Goal: Task Accomplishment & Management: Use online tool/utility

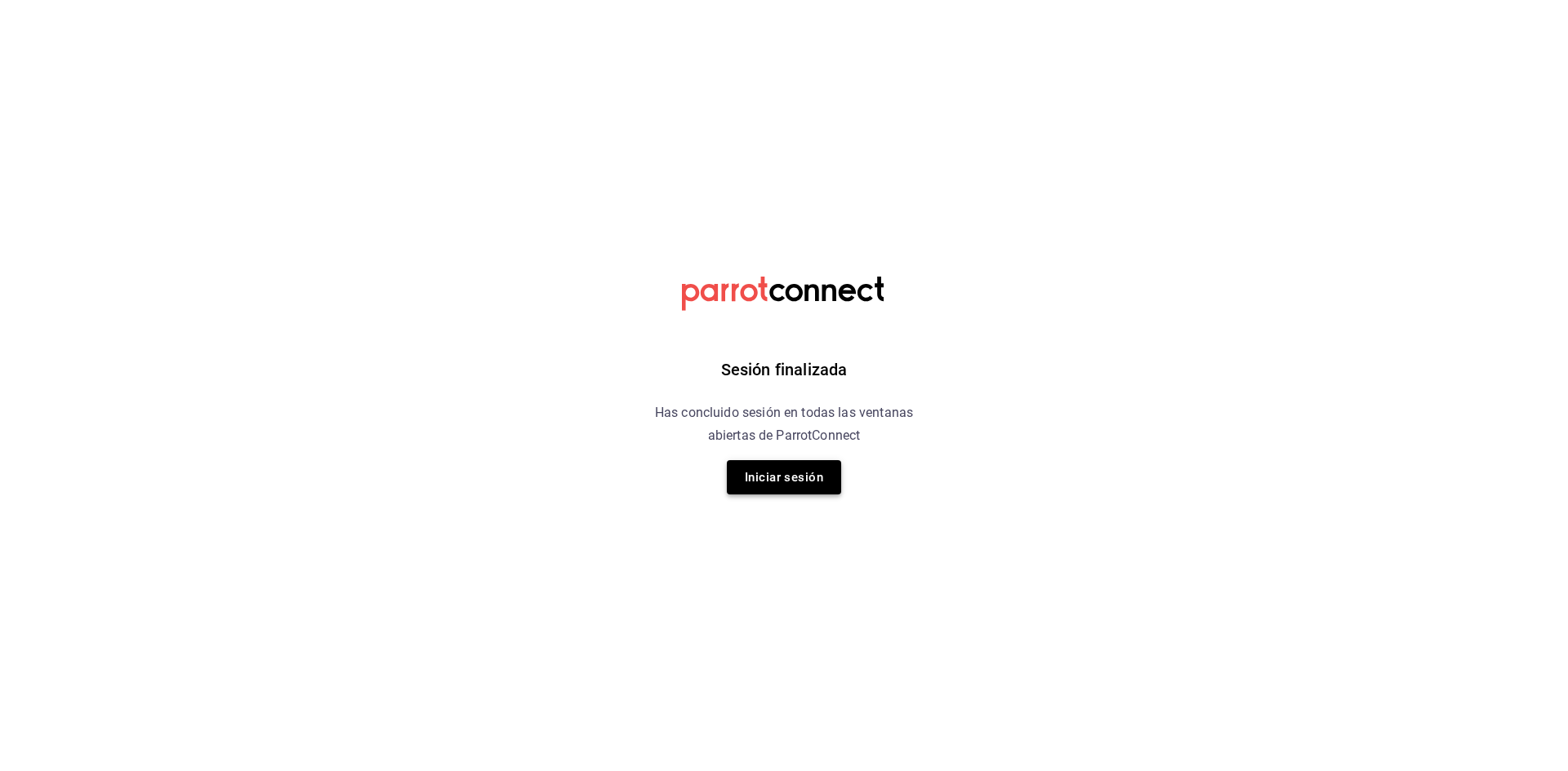
click at [803, 491] on button "Iniciar sesión" at bounding box center [784, 477] width 114 height 35
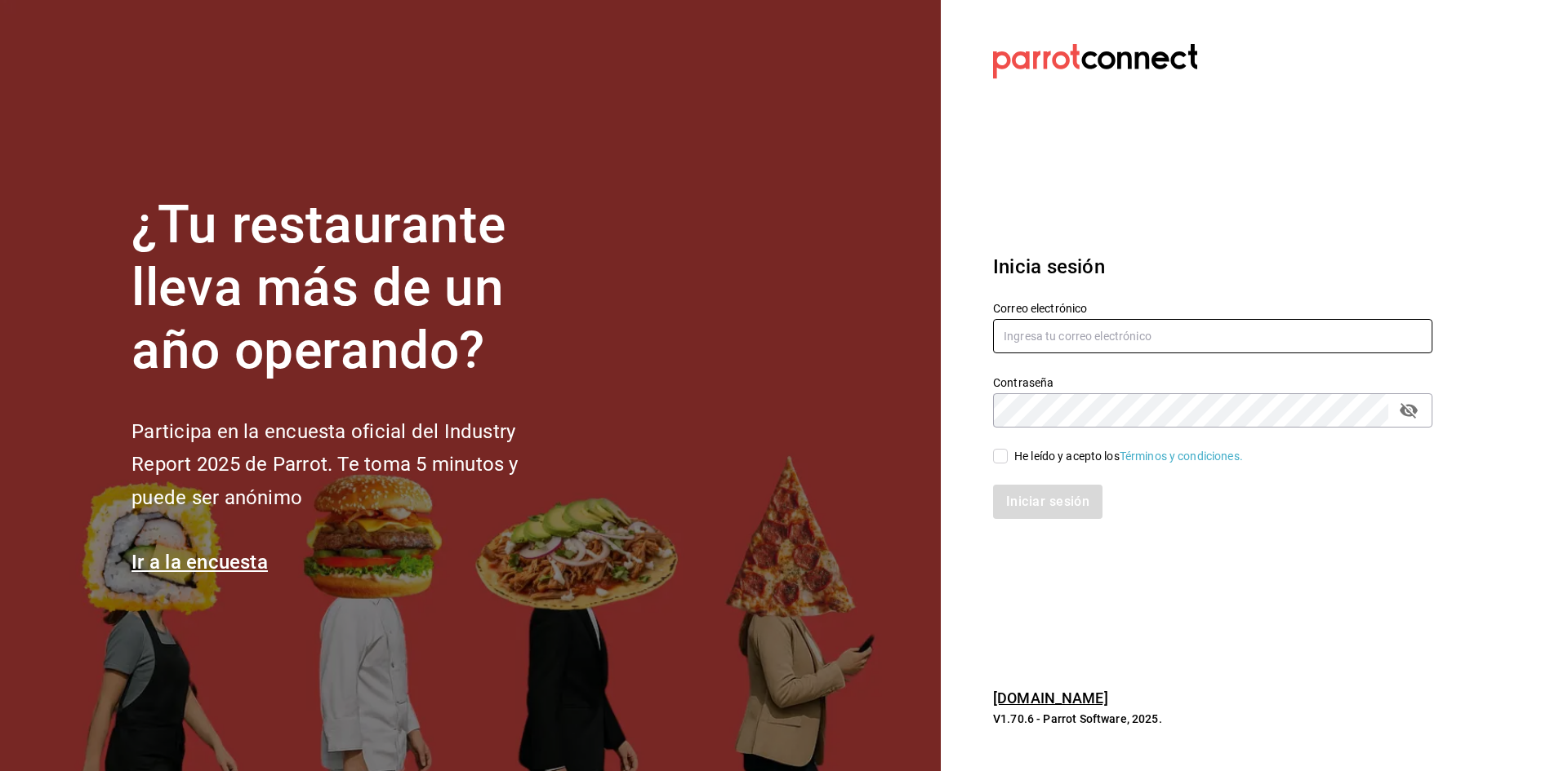
type input "[EMAIL_ADDRESS][PERSON_NAME][DOMAIN_NAME]"
click at [1005, 454] on input "He leído y acepto los Términos y condiciones." at bounding box center [1000, 456] width 15 height 15
checkbox input "true"
click at [1015, 490] on button "Iniciar sesión" at bounding box center [1049, 502] width 111 height 35
click at [1024, 509] on div "Iniciar sesión" at bounding box center [1213, 502] width 439 height 35
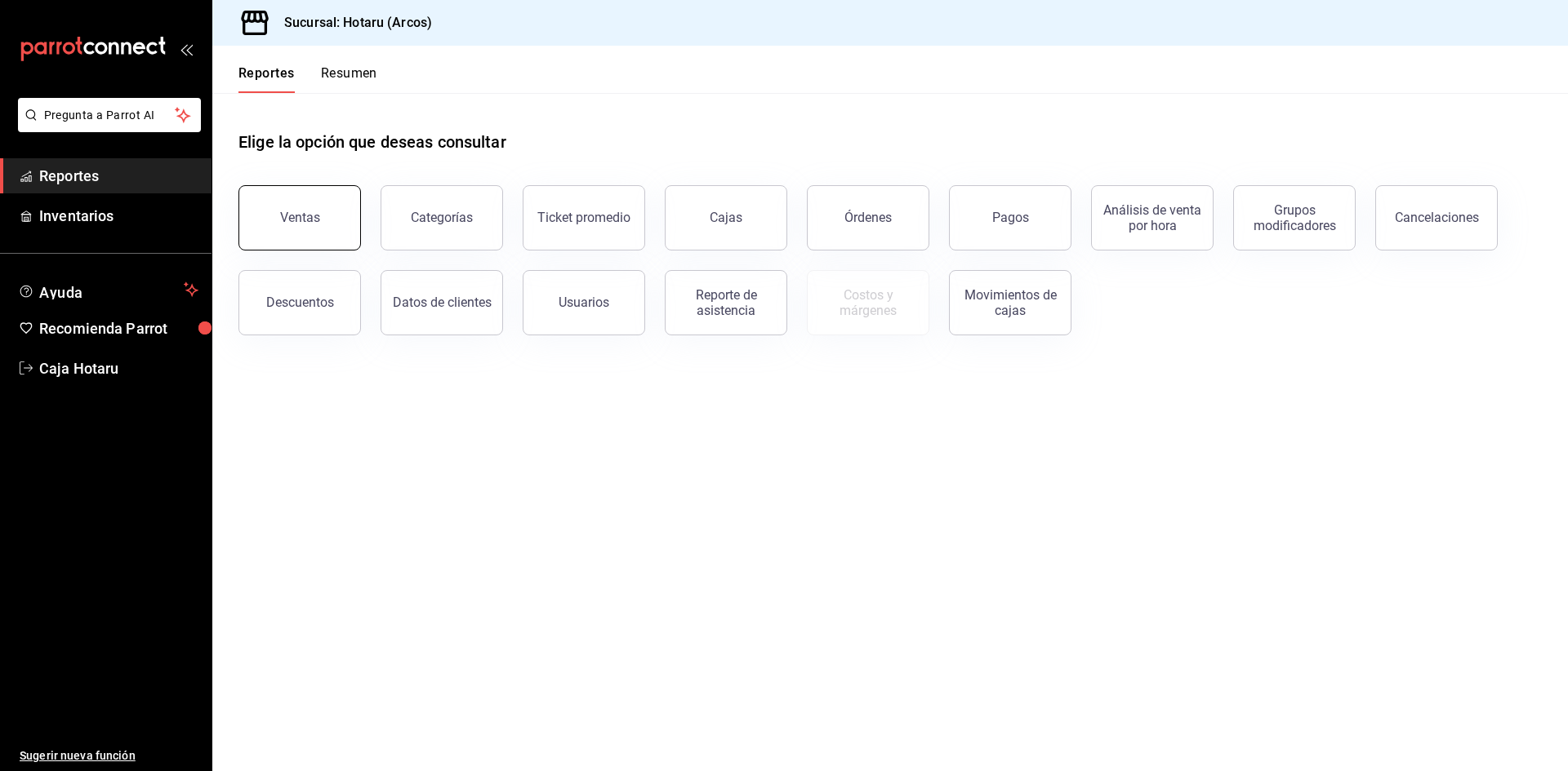
click at [279, 221] on button "Ventas" at bounding box center [299, 217] width 122 height 65
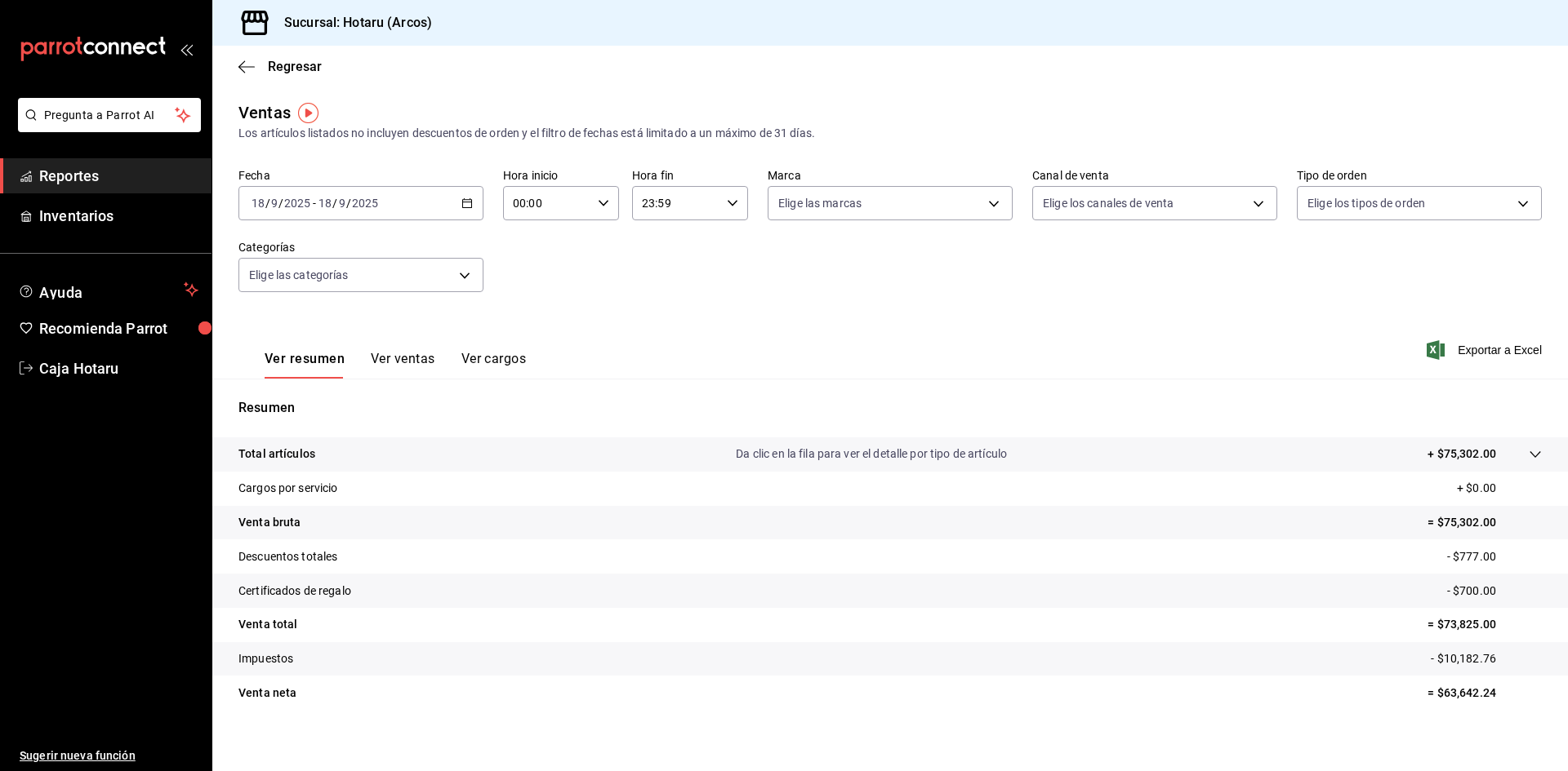
click at [470, 204] on \(Stroke\) "button" at bounding box center [466, 204] width 10 height 9
click at [288, 404] on span "Rango de fechas" at bounding box center [316, 399] width 127 height 17
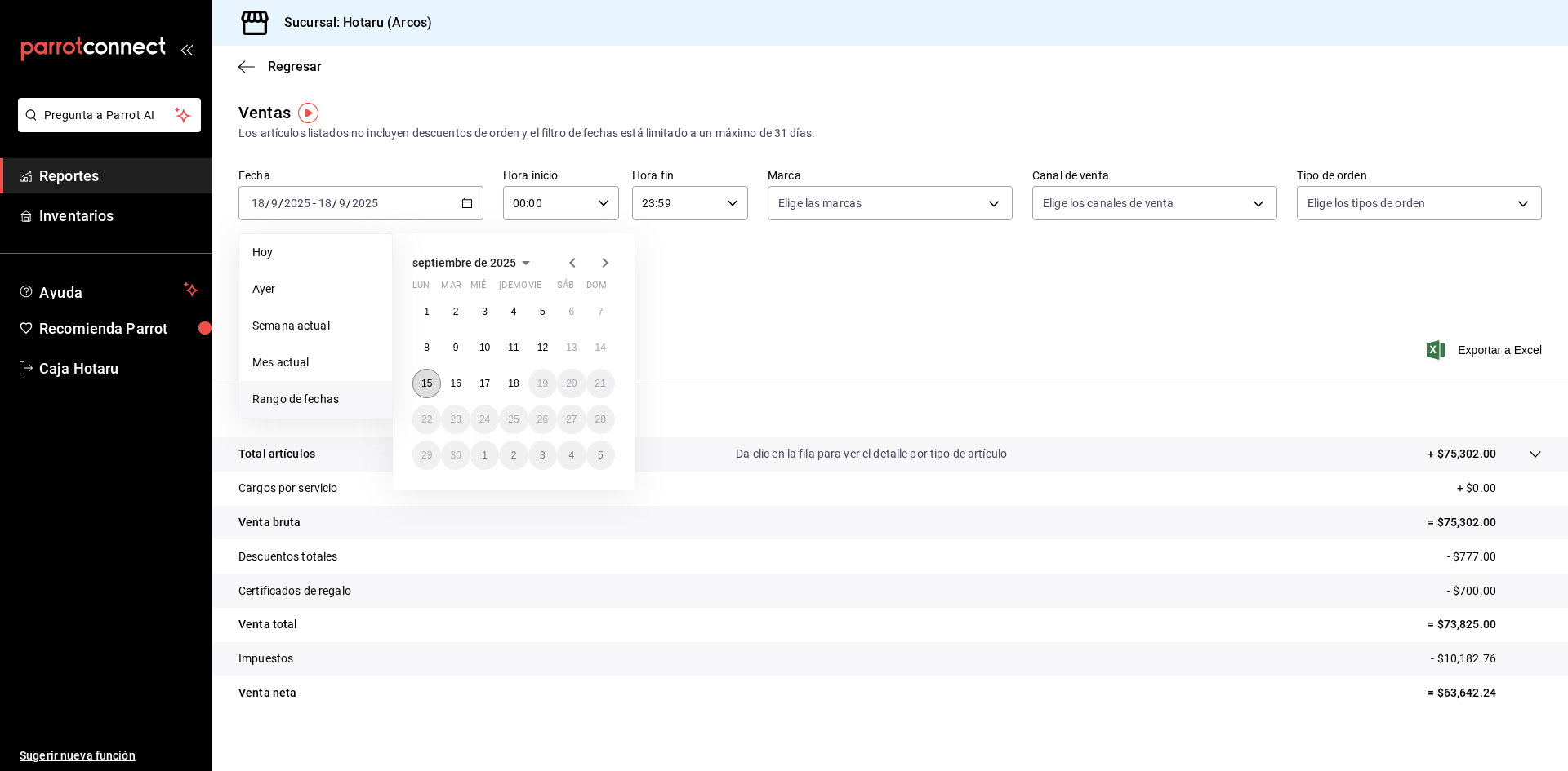
click at [428, 379] on abbr "15" at bounding box center [426, 383] width 10 height 11
click at [520, 385] on button "18" at bounding box center [513, 384] width 29 height 29
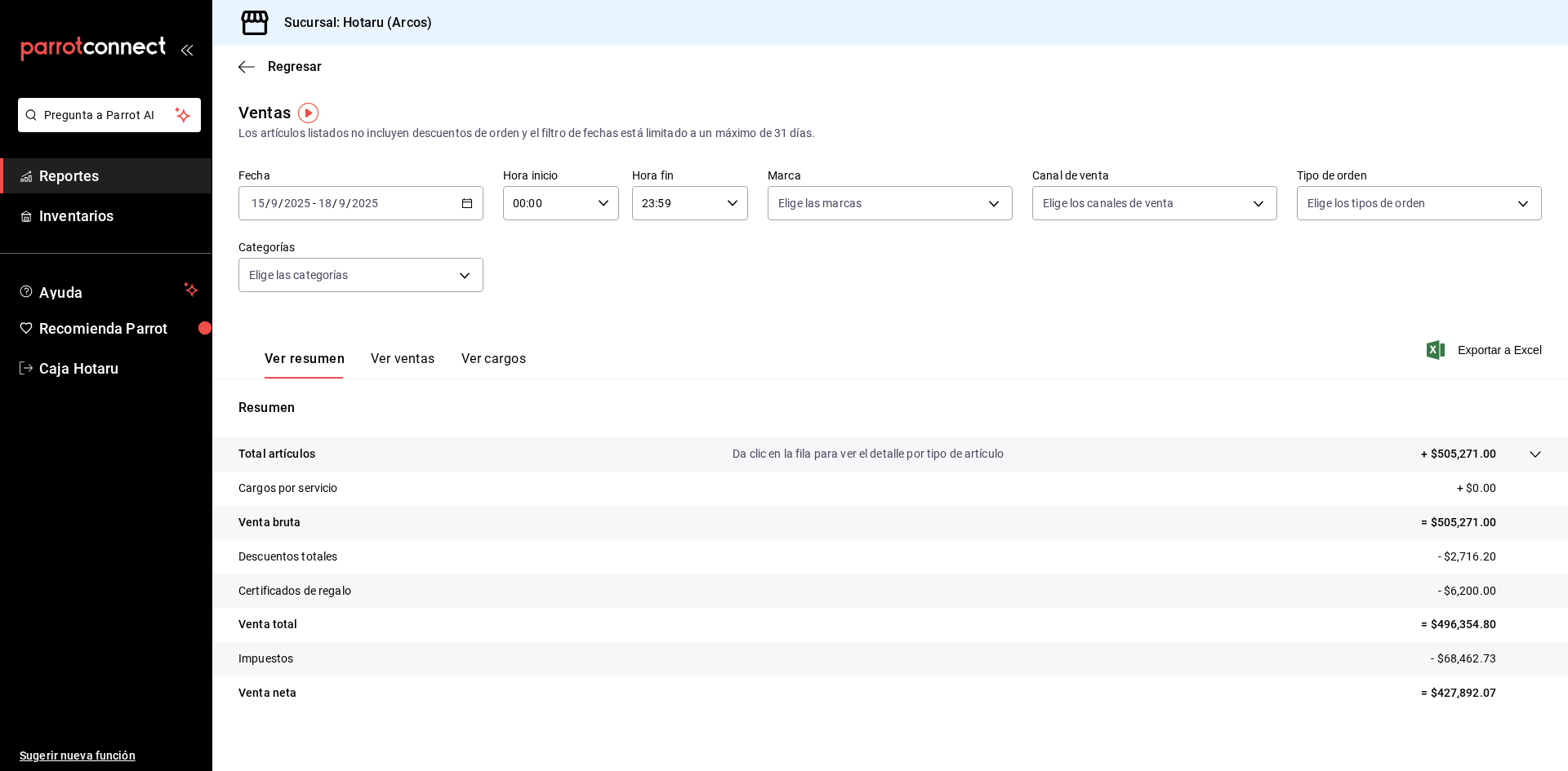
click at [598, 198] on icon "button" at bounding box center [603, 203] width 11 height 11
click at [540, 276] on span "05" at bounding box center [530, 277] width 32 height 13
type input "05:00"
click at [727, 200] on div at bounding box center [784, 386] width 1568 height 771
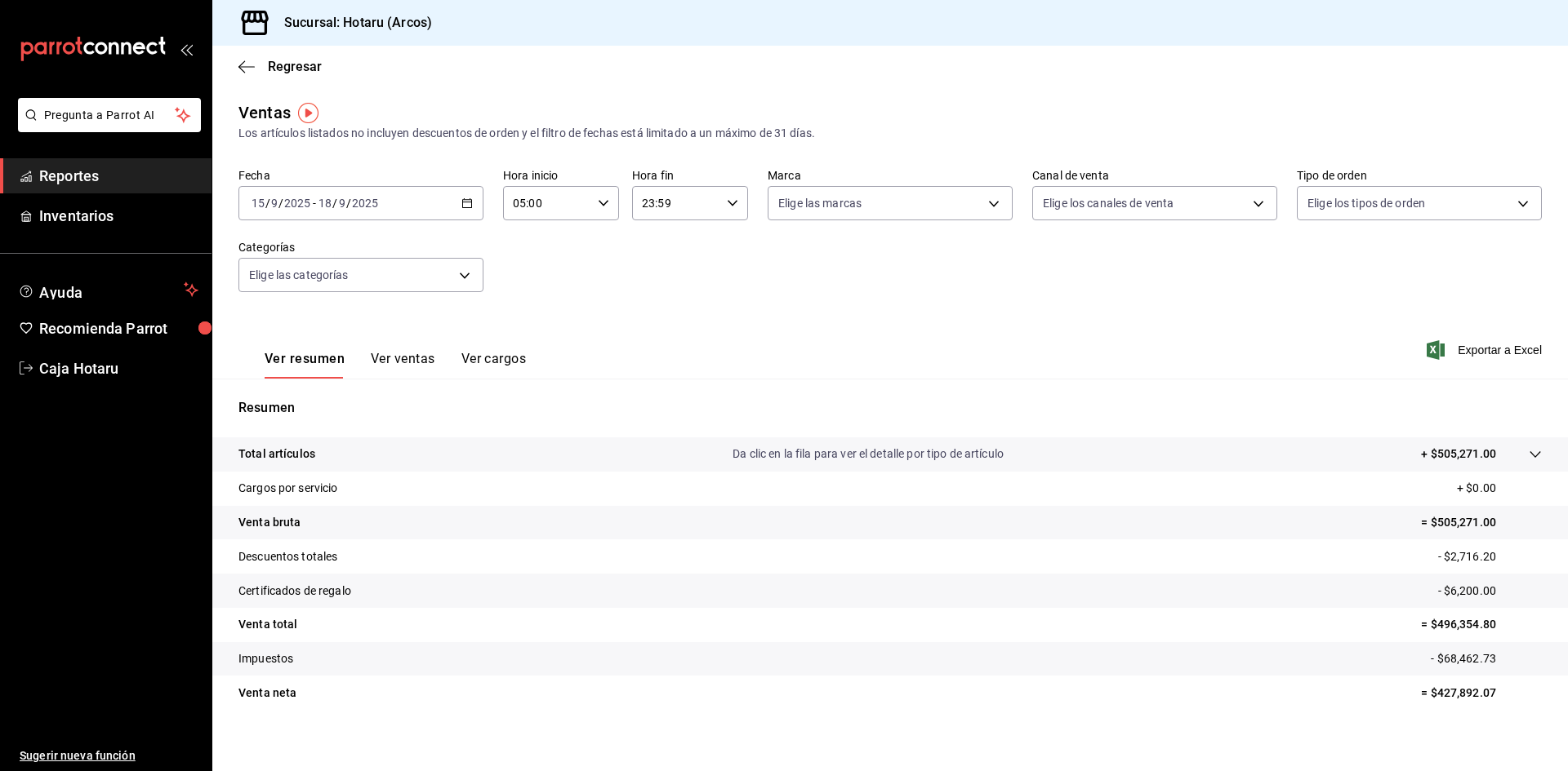
click at [741, 201] on div "23:59 Hora fin" at bounding box center [690, 204] width 116 height 35
click at [661, 292] on button "05" at bounding box center [656, 284] width 51 height 33
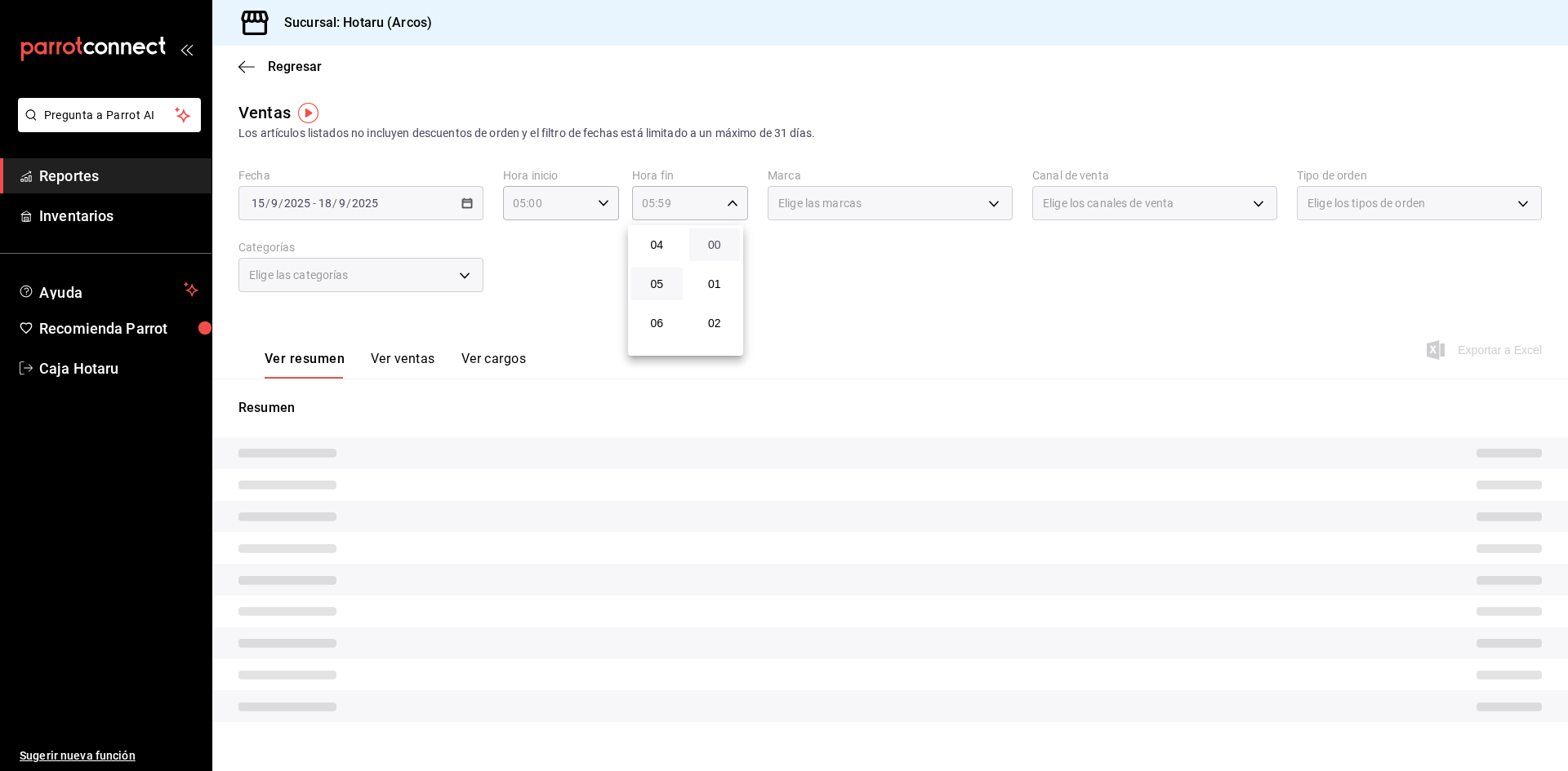
click at [717, 244] on span "00" at bounding box center [715, 244] width 32 height 13
type input "05:00"
click at [555, 313] on div at bounding box center [784, 386] width 1568 height 771
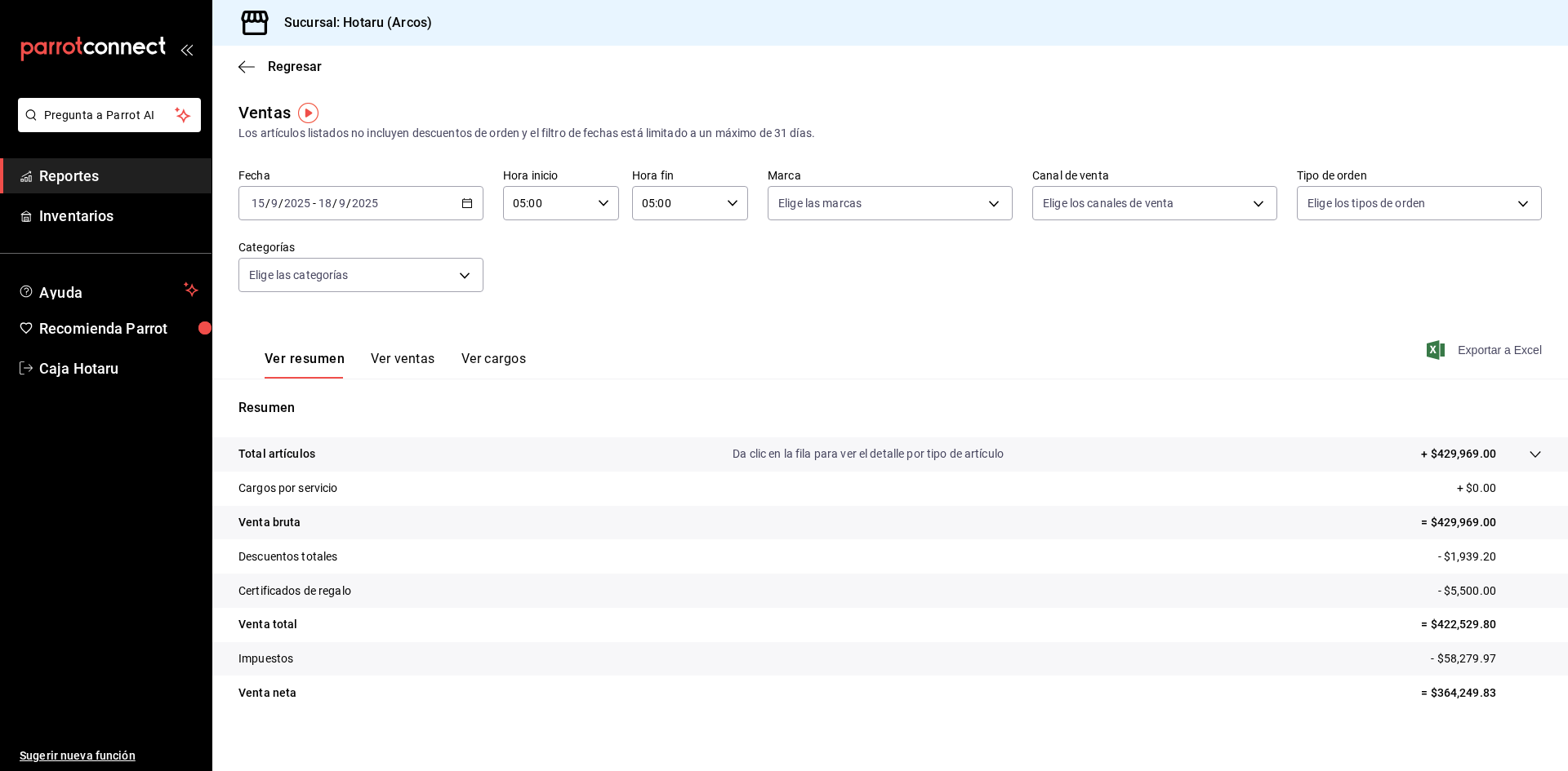
click at [1464, 347] on span "Exportar a Excel" at bounding box center [1486, 350] width 112 height 20
